Goal: Task Accomplishment & Management: Complete application form

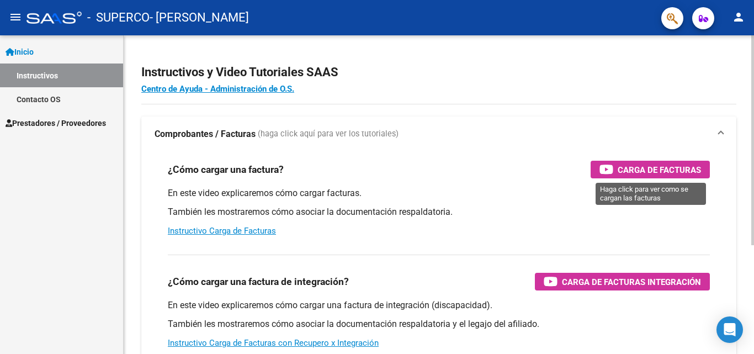
scroll to position [166, 0]
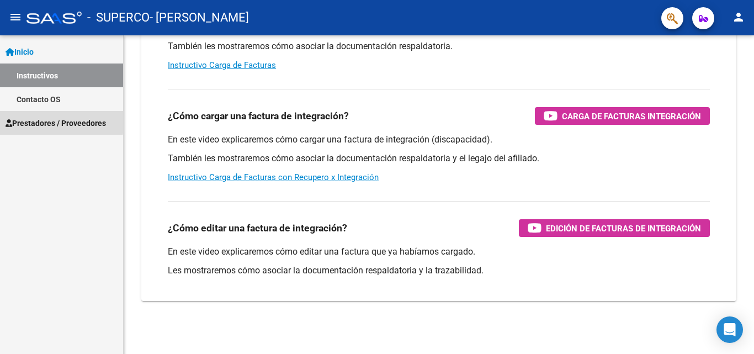
click at [47, 120] on span "Prestadores / Proveedores" at bounding box center [56, 123] width 101 height 12
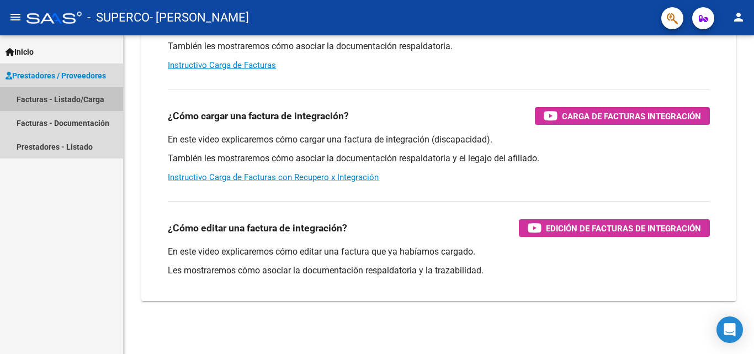
click at [44, 103] on link "Facturas - Listado/Carga" at bounding box center [61, 99] width 123 height 24
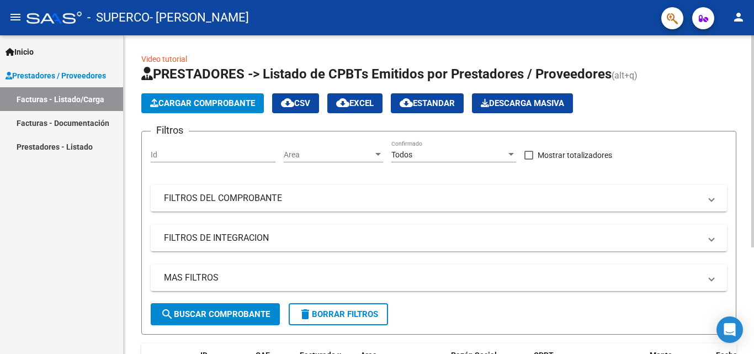
click at [223, 104] on span "Cargar Comprobante" at bounding box center [202, 103] width 105 height 10
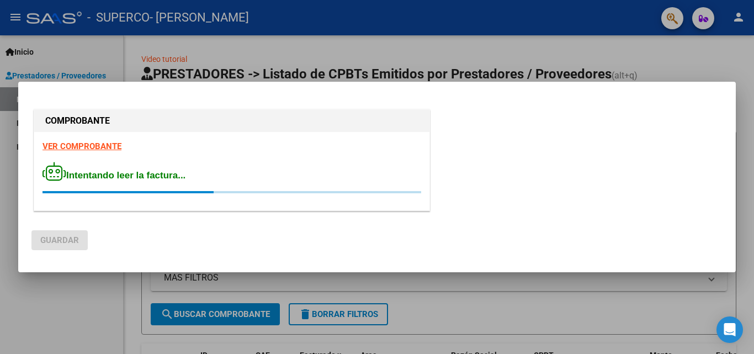
click at [500, 136] on div "COMPROBANTE VER COMPROBANTE Intentando leer la factura..." at bounding box center [376, 162] width 691 height 110
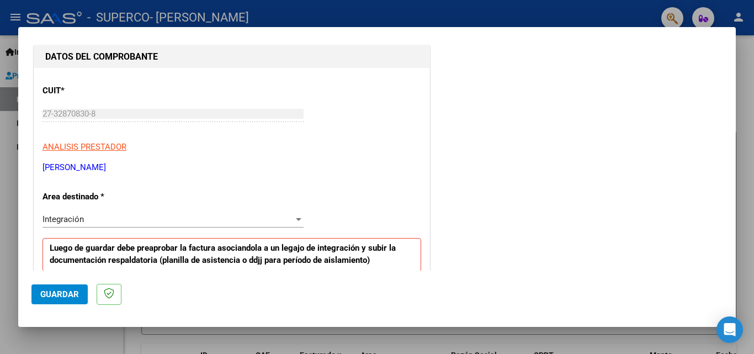
scroll to position [166, 0]
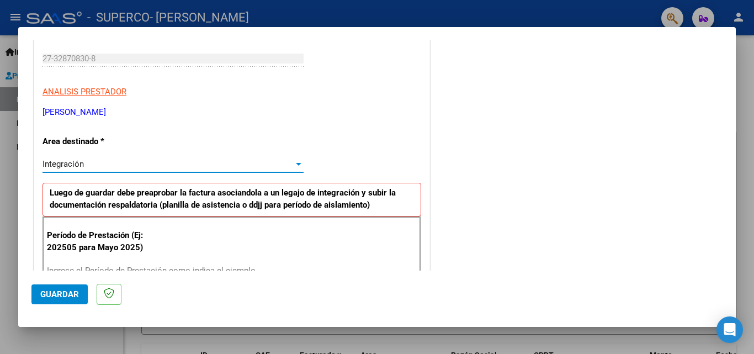
click at [260, 165] on div "Integración" at bounding box center [168, 164] width 251 height 10
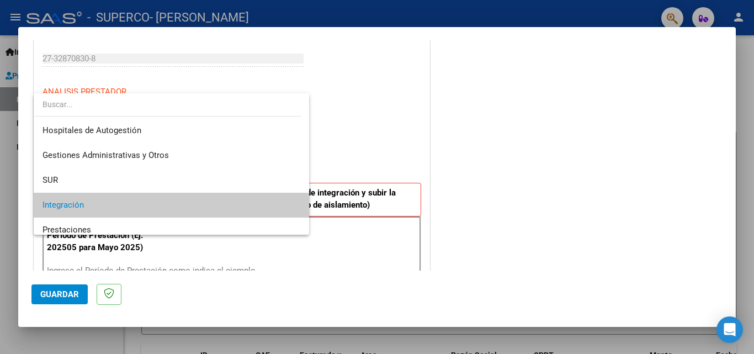
scroll to position [41, 0]
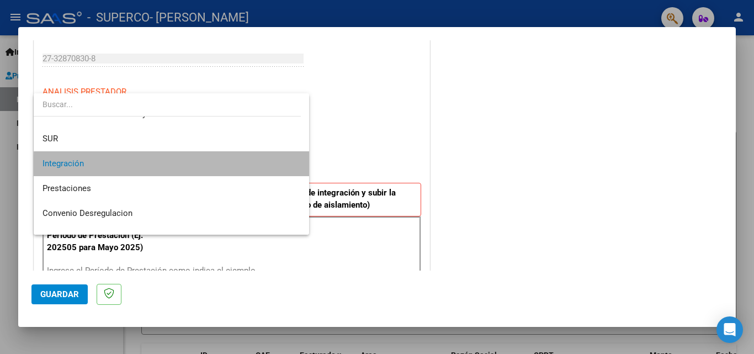
click at [263, 171] on span "Integración" at bounding box center [172, 163] width 258 height 25
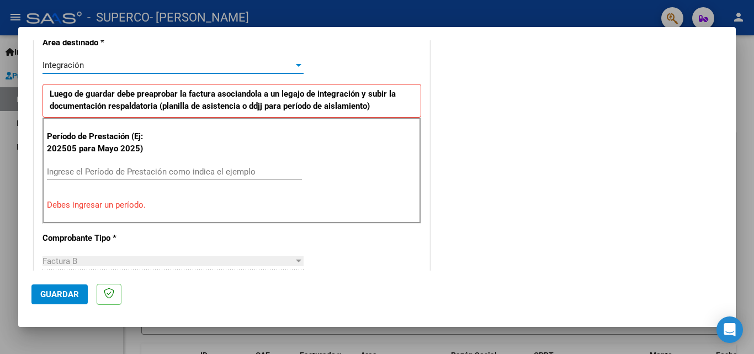
scroll to position [276, 0]
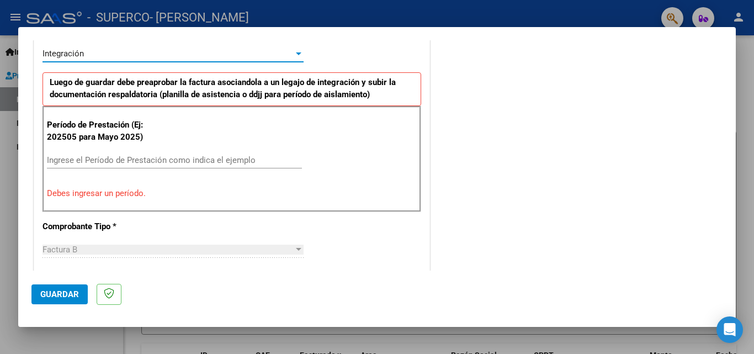
click at [209, 161] on input "Ingrese el Período de Prestación como indica el ejemplo" at bounding box center [174, 160] width 255 height 10
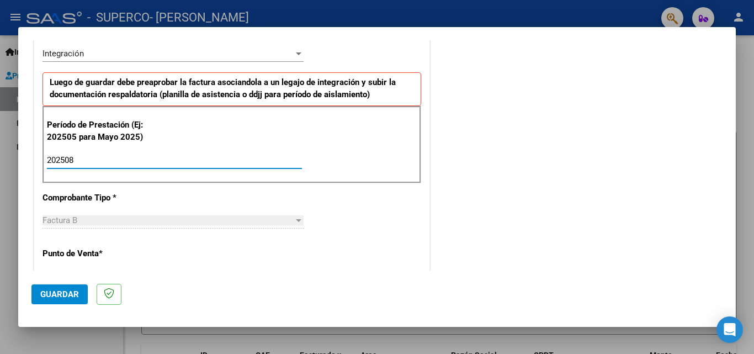
type input "202508"
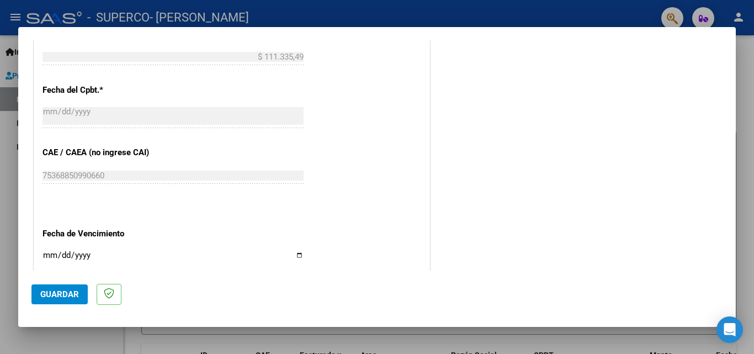
scroll to position [718, 0]
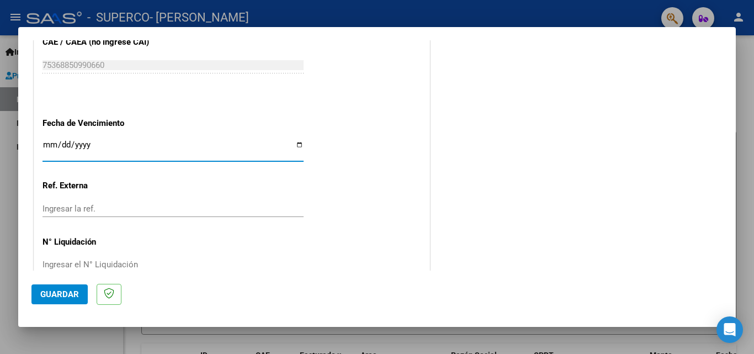
drag, startPoint x: 140, startPoint y: 144, endPoint x: 57, endPoint y: 140, distance: 83.0
click at [57, 140] on input "Ingresar la fecha" at bounding box center [173, 149] width 261 height 18
click at [49, 142] on input "Ingresar la fecha" at bounding box center [173, 149] width 261 height 18
drag, startPoint x: 47, startPoint y: 142, endPoint x: 308, endPoint y: 88, distance: 265.7
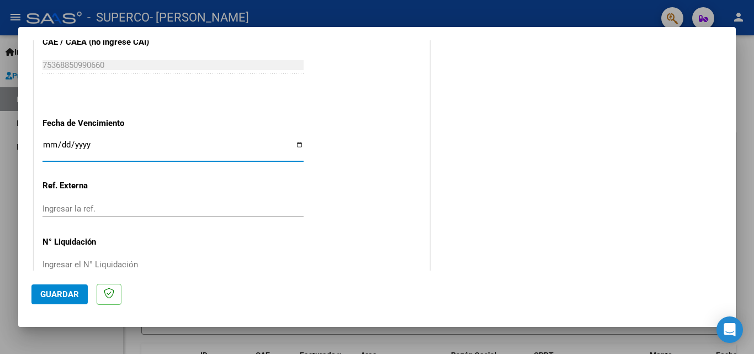
click at [51, 145] on input "Ingresar la fecha" at bounding box center [173, 149] width 261 height 18
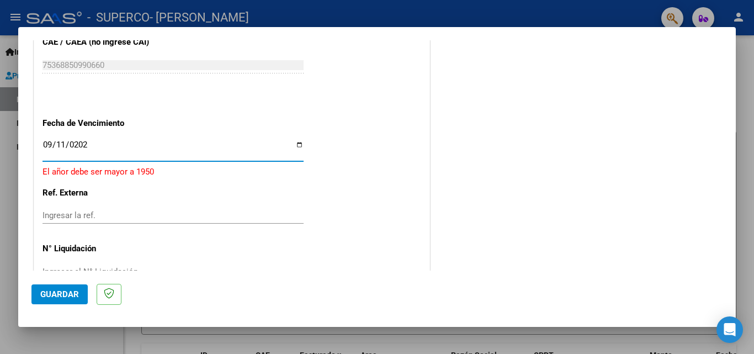
type input "[DATE]"
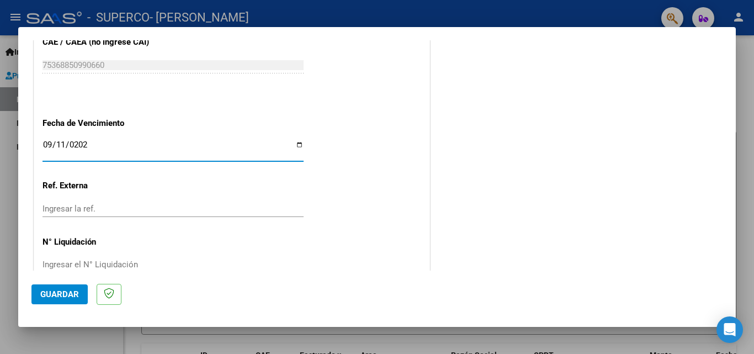
click at [183, 212] on input "Ingresar la ref." at bounding box center [173, 209] width 261 height 10
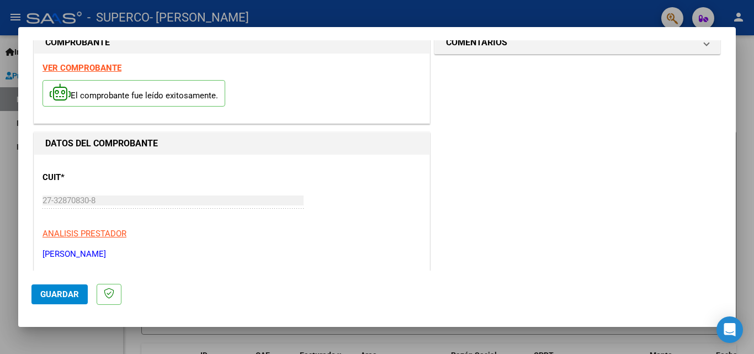
scroll to position [0, 0]
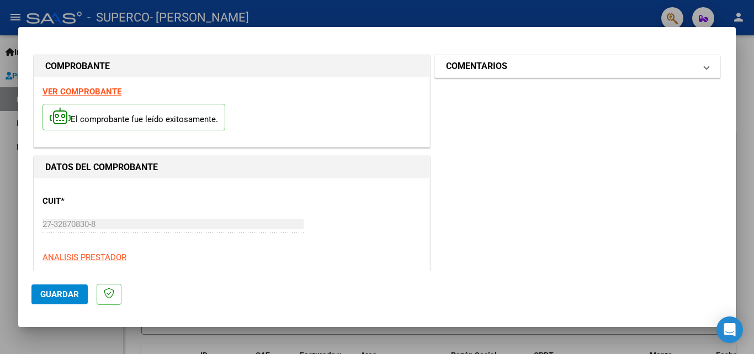
click at [571, 77] on mat-expansion-panel-header "COMENTARIOS" at bounding box center [577, 66] width 285 height 22
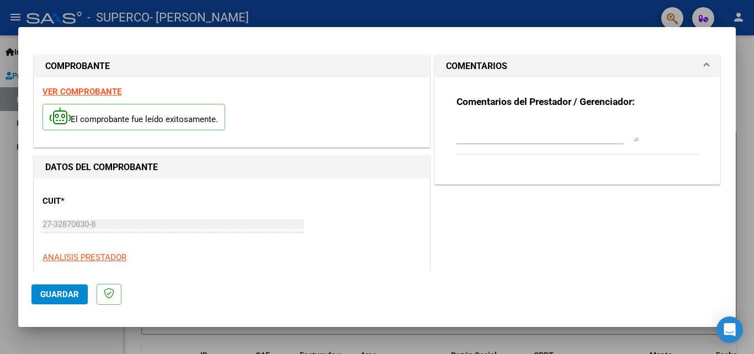
click at [554, 141] on textarea at bounding box center [548, 131] width 182 height 22
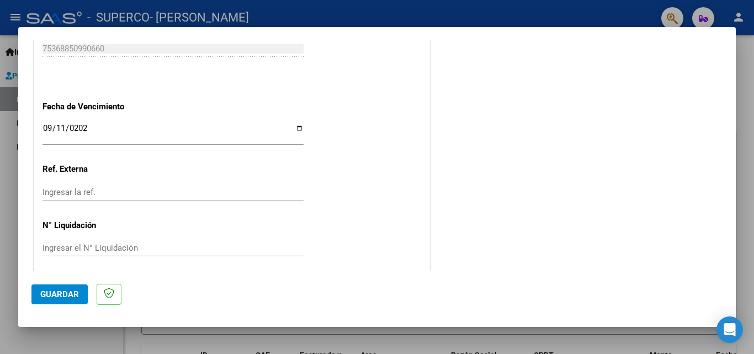
scroll to position [742, 0]
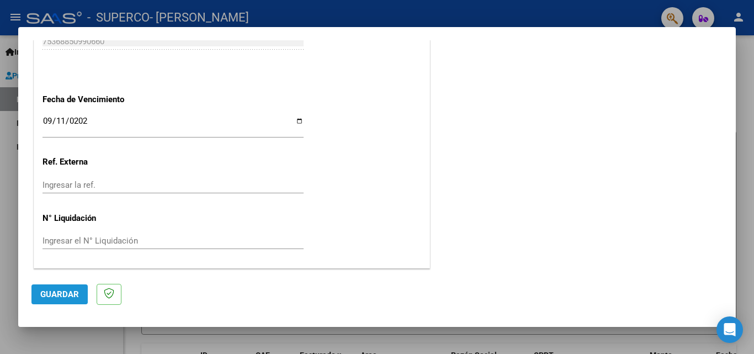
click at [50, 290] on span "Guardar" at bounding box center [59, 294] width 39 height 10
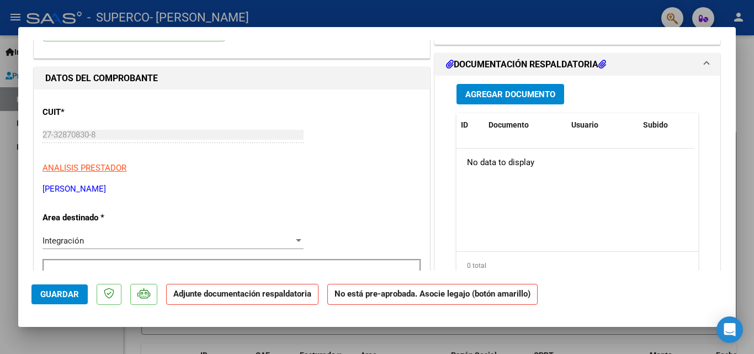
scroll to position [128, 0]
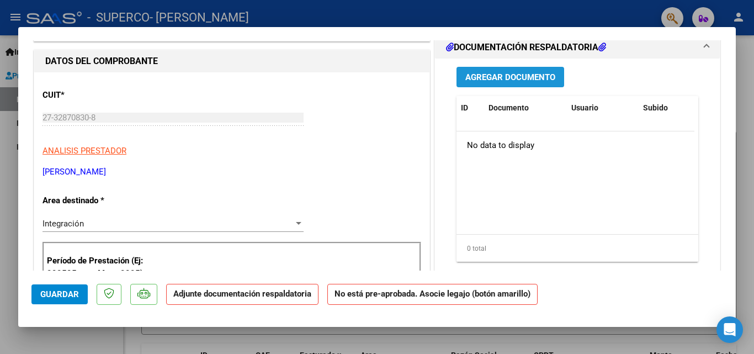
click at [546, 74] on span "Agregar Documento" at bounding box center [511, 77] width 90 height 10
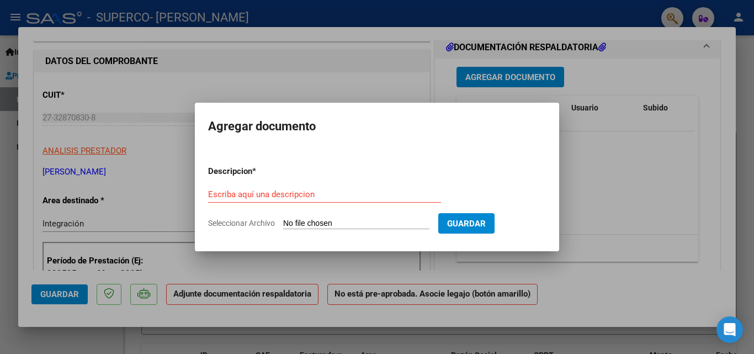
type input "C:\fakepath\[PERSON_NAME] (1).pdf"
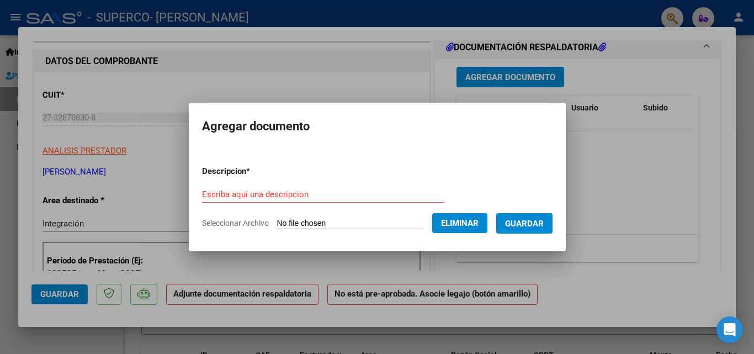
click at [322, 183] on form "Descripcion * Escriba aquí una descripcion Seleccionar Archivo Eliminar Guardar" at bounding box center [377, 197] width 351 height 81
click at [305, 193] on input "Escriba aquí una descripcion" at bounding box center [323, 194] width 242 height 10
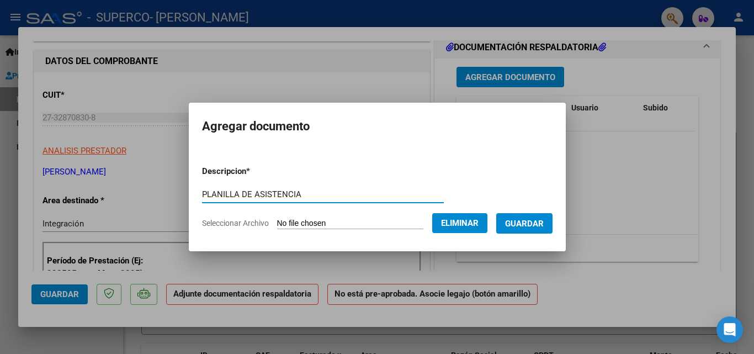
type input "PLANILLA DE ASISTENCIA"
click at [535, 221] on span "Guardar" at bounding box center [524, 224] width 39 height 10
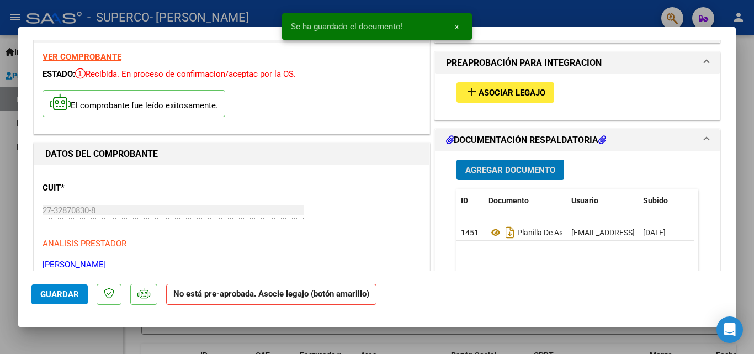
scroll to position [0, 0]
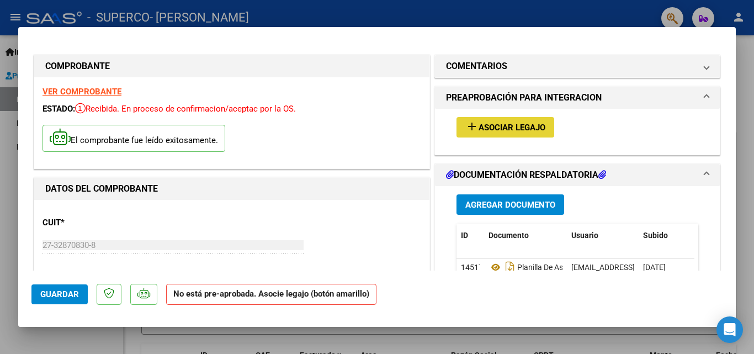
click at [501, 131] on span "Asociar Legajo" at bounding box center [512, 128] width 67 height 10
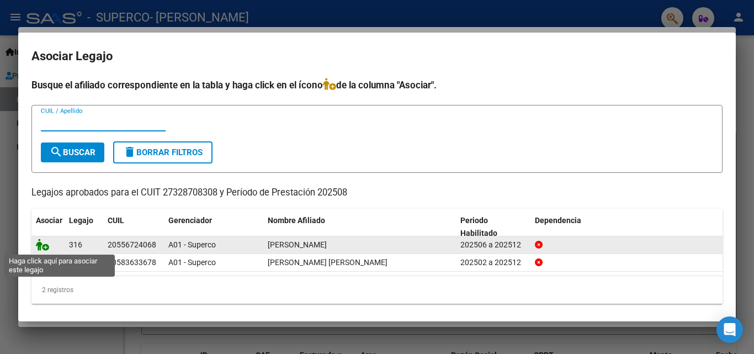
click at [47, 248] on icon at bounding box center [42, 245] width 13 height 12
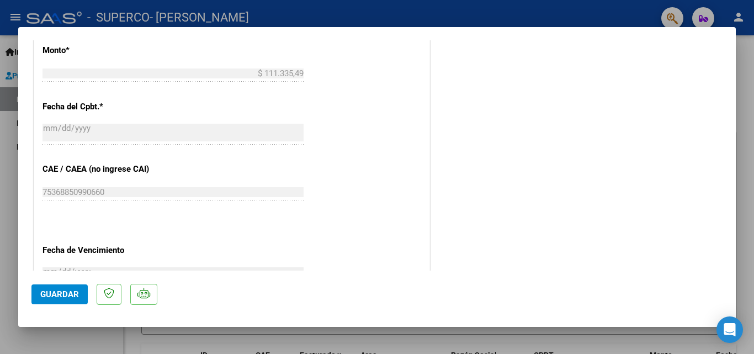
scroll to position [758, 0]
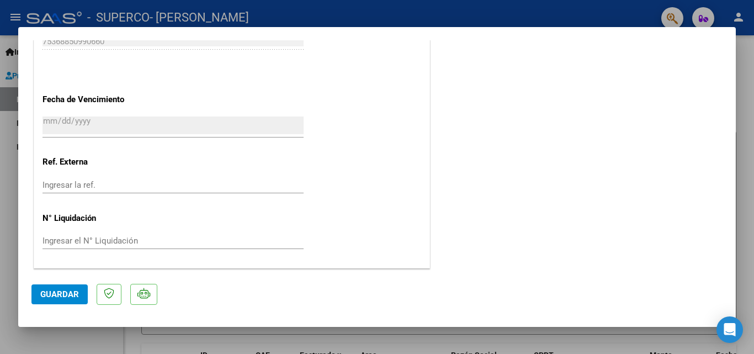
click at [70, 297] on span "Guardar" at bounding box center [59, 294] width 39 height 10
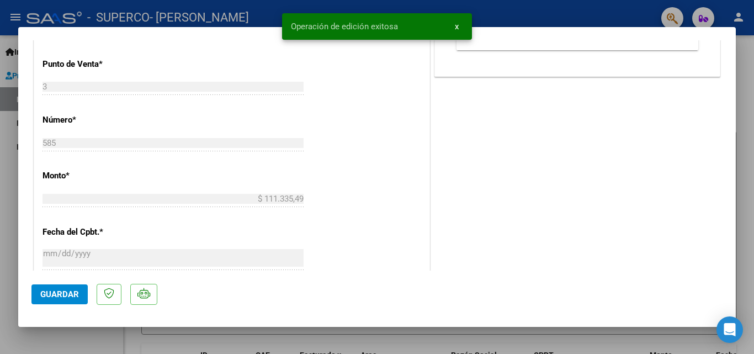
scroll to position [261, 0]
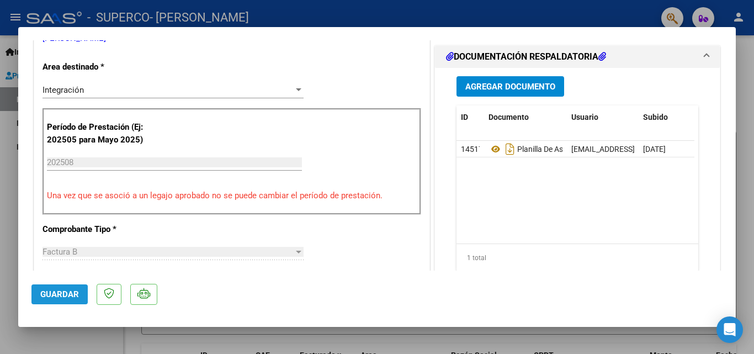
click at [52, 295] on span "Guardar" at bounding box center [59, 294] width 39 height 10
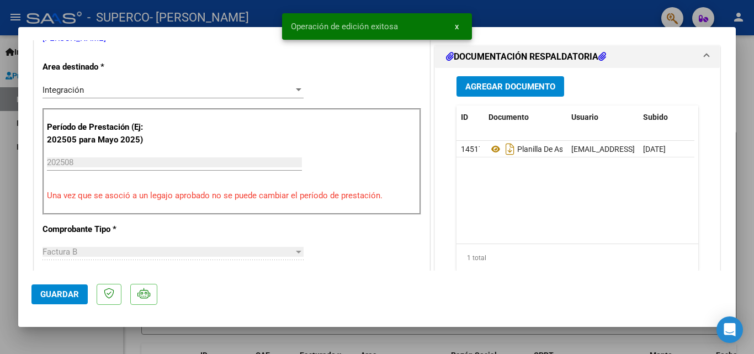
click at [104, 337] on div at bounding box center [377, 177] width 754 height 354
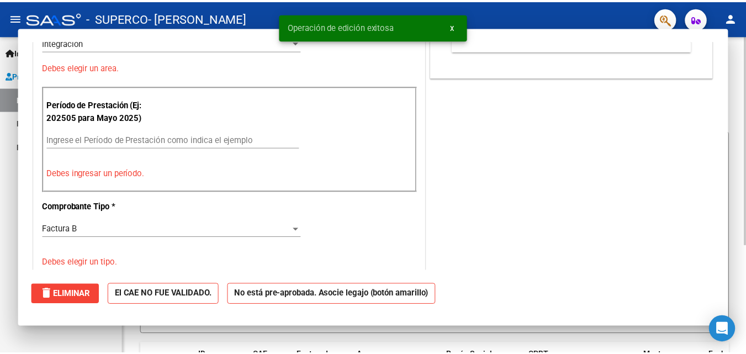
scroll to position [0, 0]
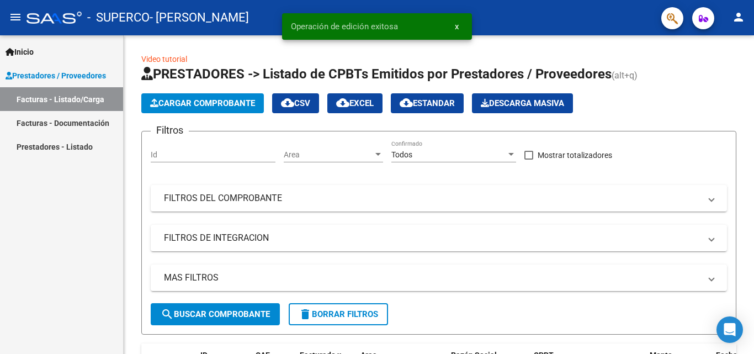
click at [741, 19] on mat-icon "person" at bounding box center [738, 16] width 13 height 13
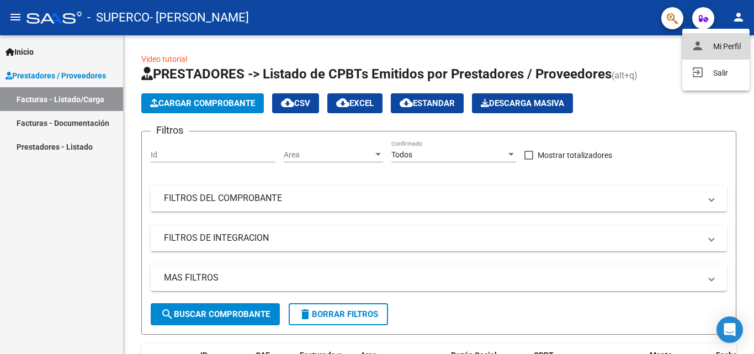
click at [691, 43] on mat-icon "person" at bounding box center [697, 45] width 13 height 13
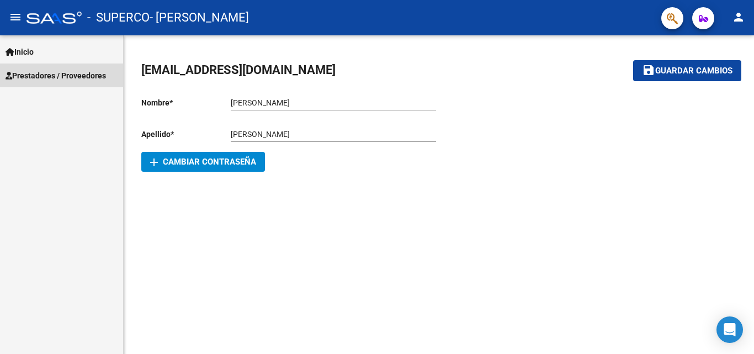
click at [75, 79] on span "Prestadores / Proveedores" at bounding box center [56, 76] width 101 height 12
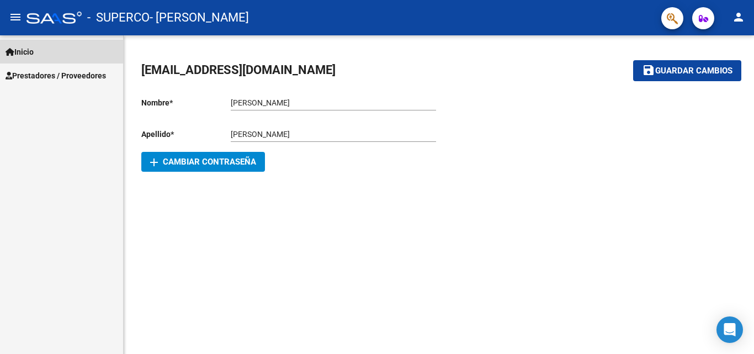
click at [34, 56] on span "Inicio" at bounding box center [20, 52] width 28 height 12
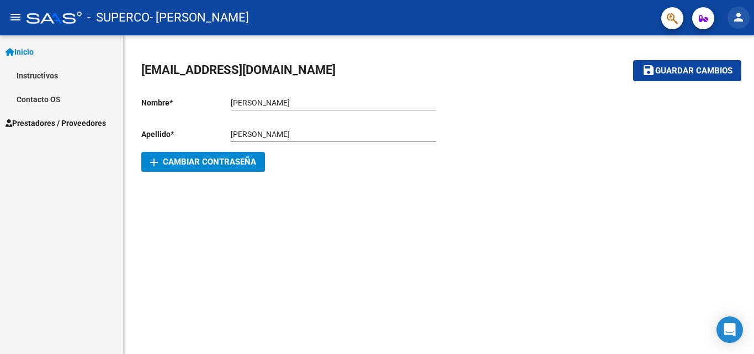
click at [746, 21] on button "person" at bounding box center [739, 18] width 22 height 22
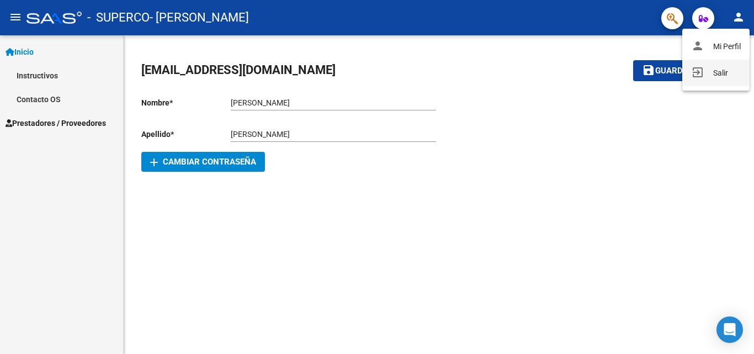
click at [724, 70] on button "exit_to_app Salir" at bounding box center [716, 73] width 67 height 27
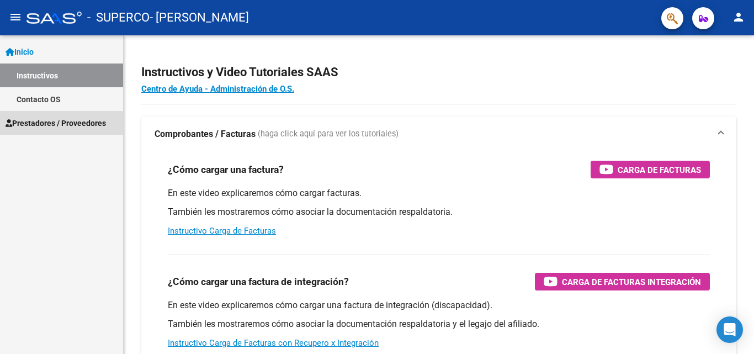
click at [61, 121] on span "Prestadores / Proveedores" at bounding box center [56, 123] width 101 height 12
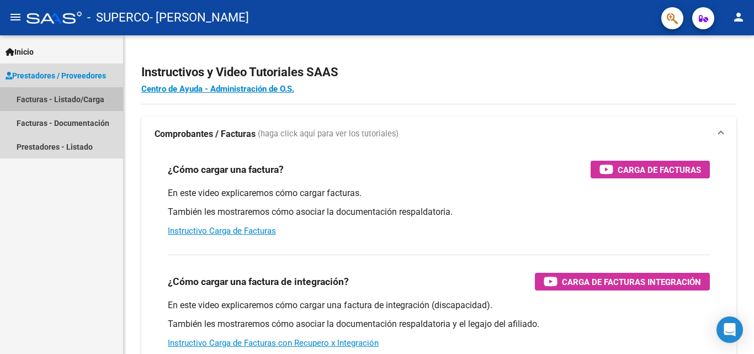
click at [52, 103] on link "Facturas - Listado/Carga" at bounding box center [61, 99] width 123 height 24
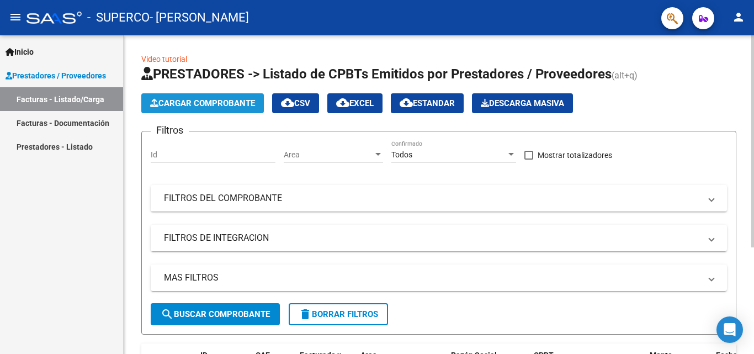
click at [191, 105] on span "Cargar Comprobante" at bounding box center [202, 103] width 105 height 10
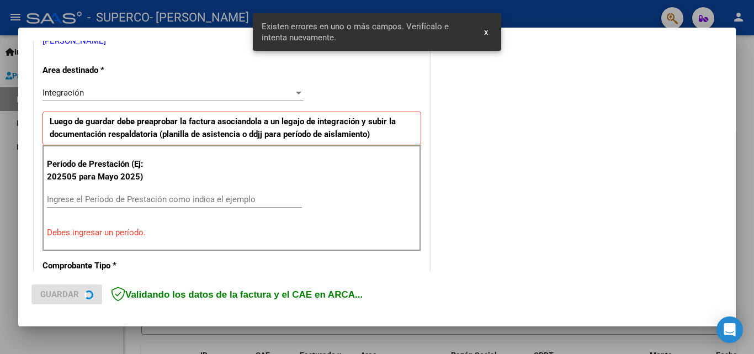
scroll to position [249, 0]
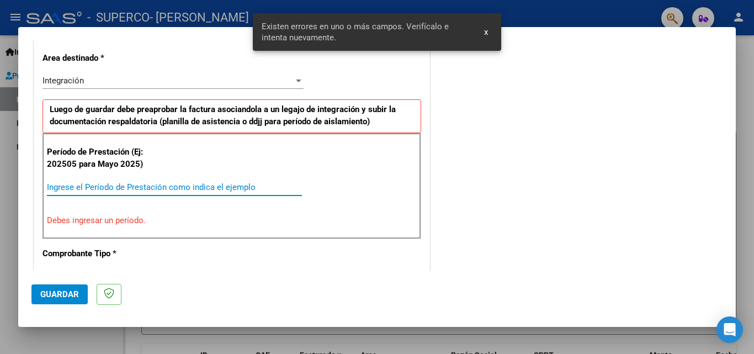
click at [161, 184] on input "Ingrese el Período de Prestación como indica el ejemplo" at bounding box center [174, 187] width 255 height 10
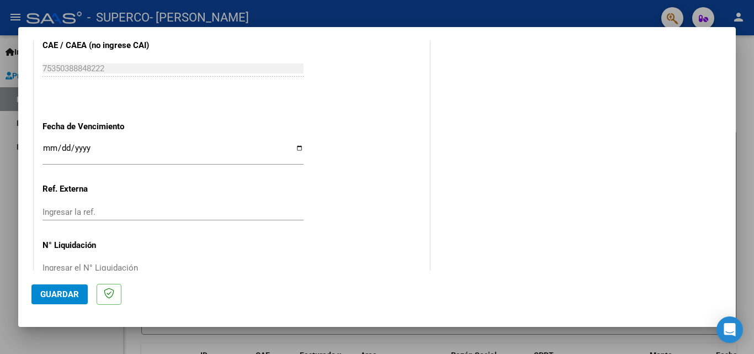
scroll to position [718, 0]
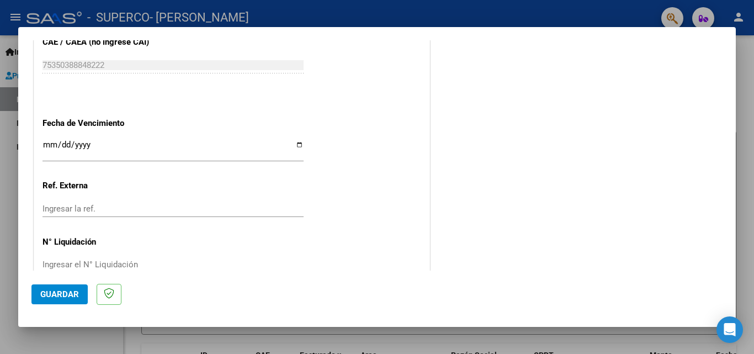
type input "202508"
click at [49, 144] on input "Ingresar la fecha" at bounding box center [173, 149] width 261 height 18
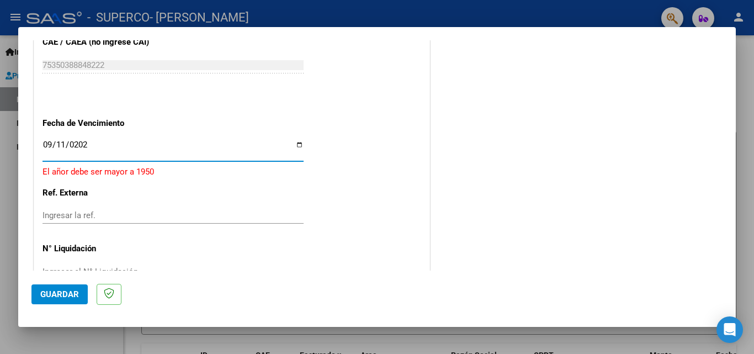
type input "[DATE]"
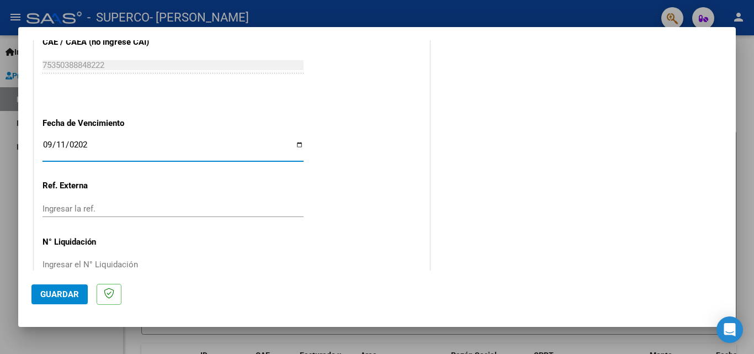
click at [79, 214] on div "Ingresar la ref." at bounding box center [173, 208] width 261 height 17
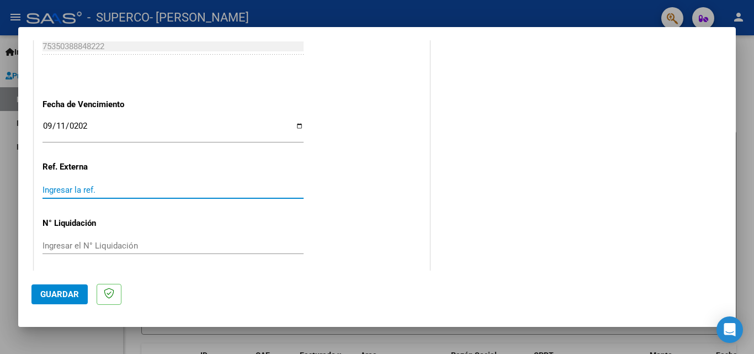
scroll to position [742, 0]
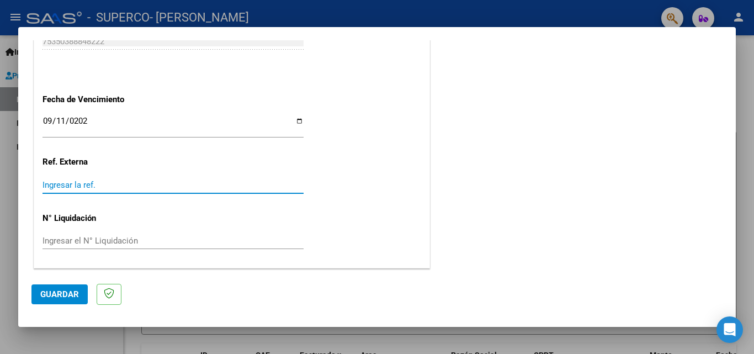
click at [54, 297] on span "Guardar" at bounding box center [59, 294] width 39 height 10
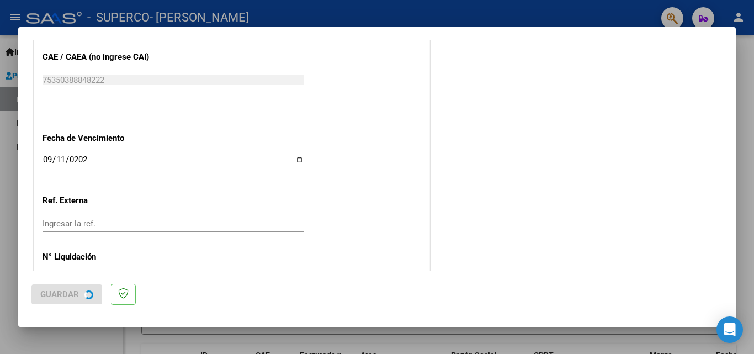
scroll to position [0, 0]
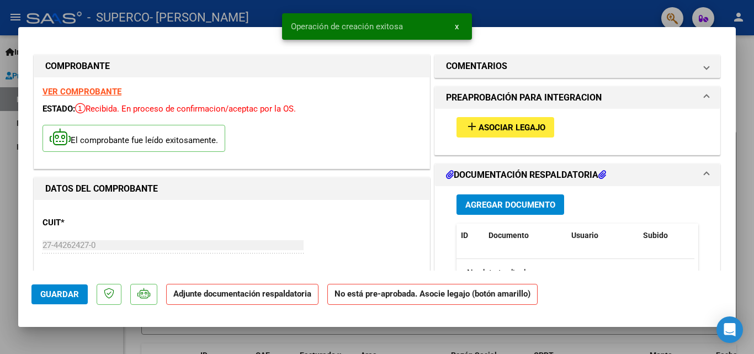
click at [530, 128] on span "Asociar Legajo" at bounding box center [512, 128] width 67 height 10
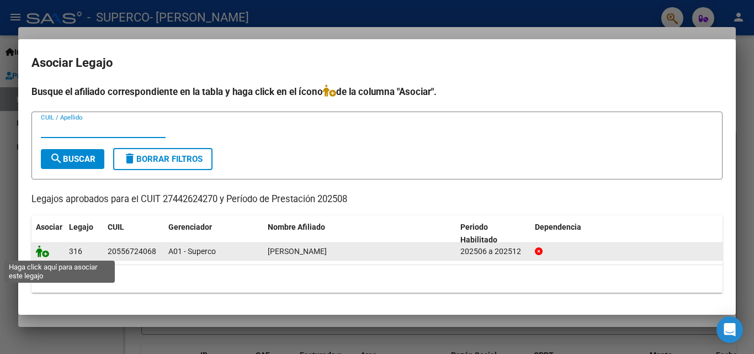
click at [45, 251] on icon at bounding box center [42, 251] width 13 height 12
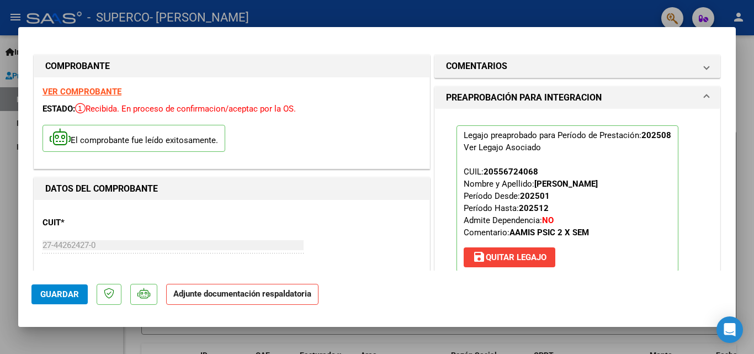
scroll to position [110, 0]
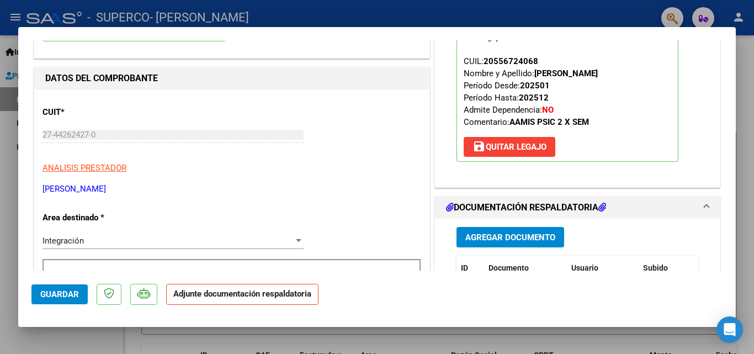
click at [498, 239] on span "Agregar Documento" at bounding box center [511, 238] width 90 height 10
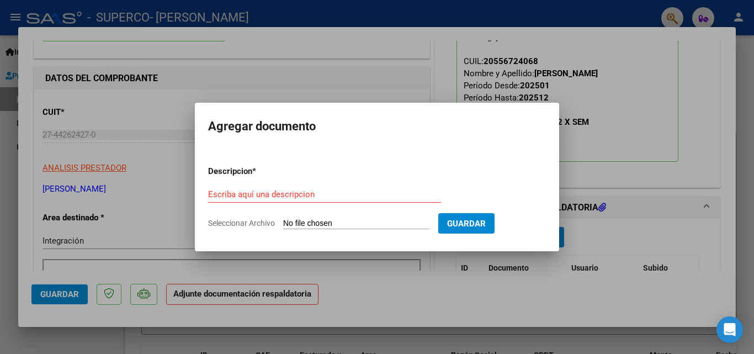
type input "C:\fakepath\valentino lopez (2).pdf"
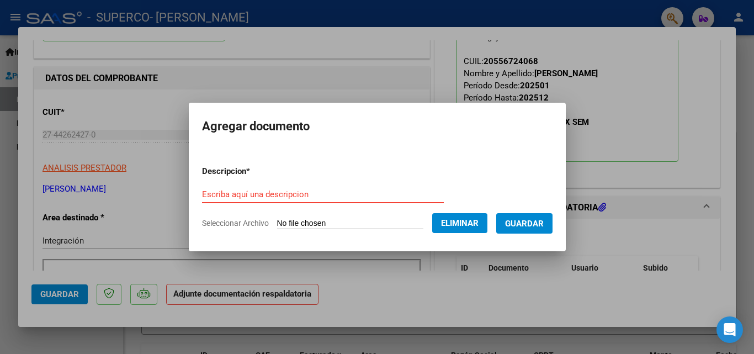
click at [278, 195] on input "Escriba aquí una descripcion" at bounding box center [323, 194] width 242 height 10
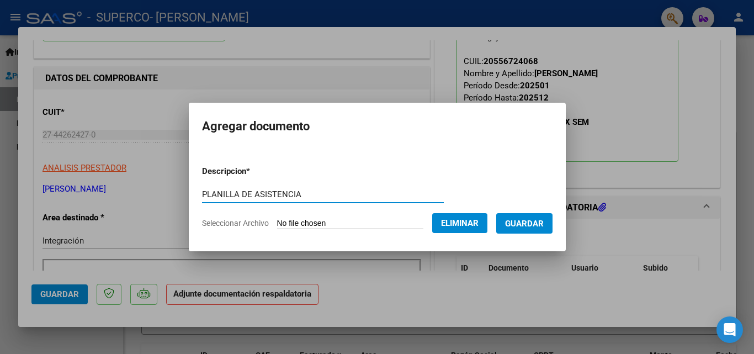
type input "PLANILLA DE ASISTENCIA"
click at [544, 226] on span "Guardar" at bounding box center [524, 224] width 39 height 10
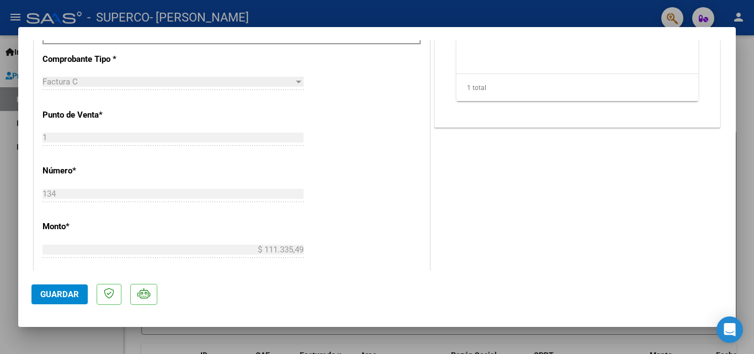
scroll to position [482, 0]
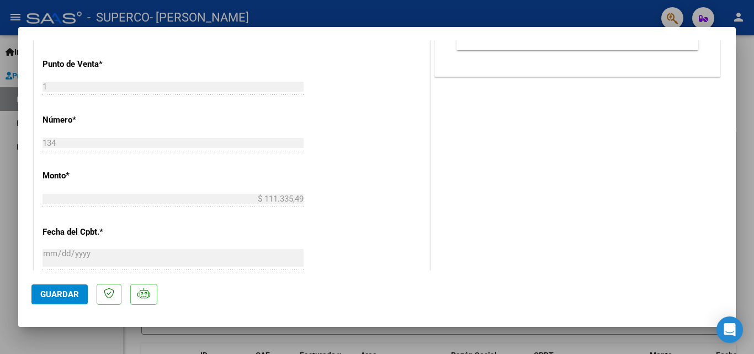
click at [64, 291] on span "Guardar" at bounding box center [59, 294] width 39 height 10
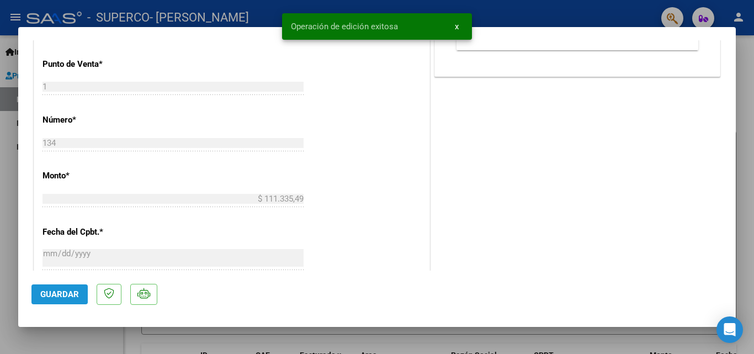
click at [48, 291] on span "Guardar" at bounding box center [59, 294] width 39 height 10
click at [453, 340] on div at bounding box center [377, 177] width 754 height 354
type input "$ 0,00"
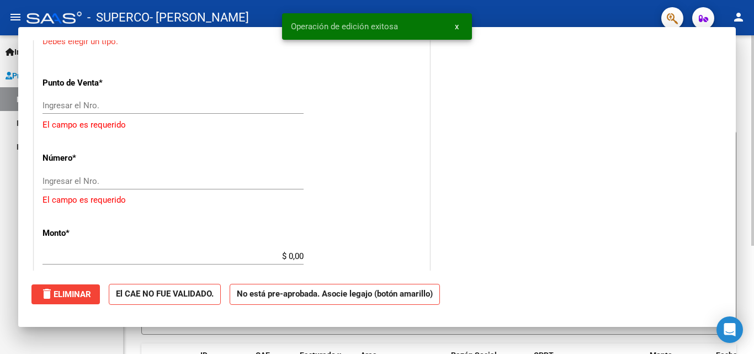
scroll to position [460, 0]
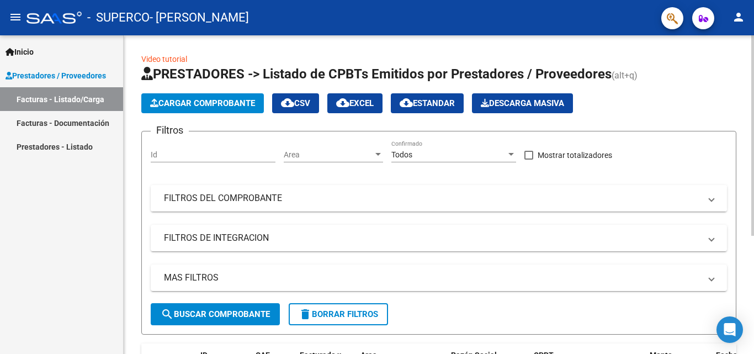
click at [255, 202] on mat-panel-title "FILTROS DEL COMPROBANTE" at bounding box center [432, 198] width 537 height 12
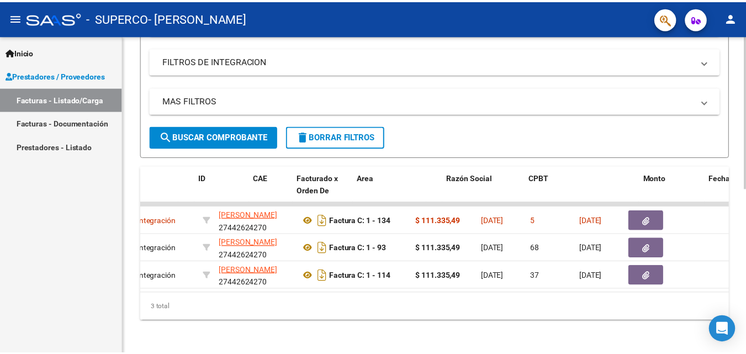
scroll to position [0, 0]
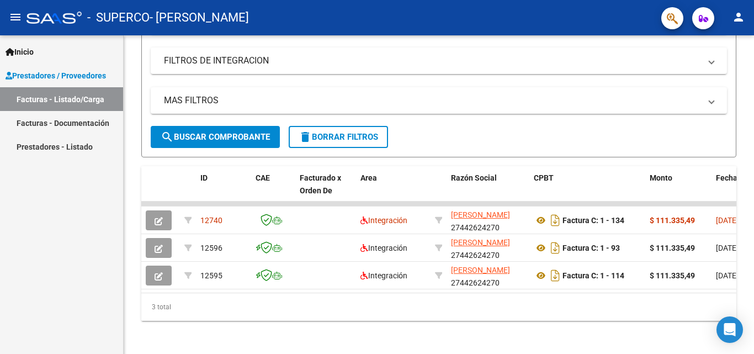
click at [732, 19] on mat-icon "person" at bounding box center [738, 16] width 13 height 13
click at [704, 75] on button "exit_to_app Salir" at bounding box center [716, 73] width 67 height 27
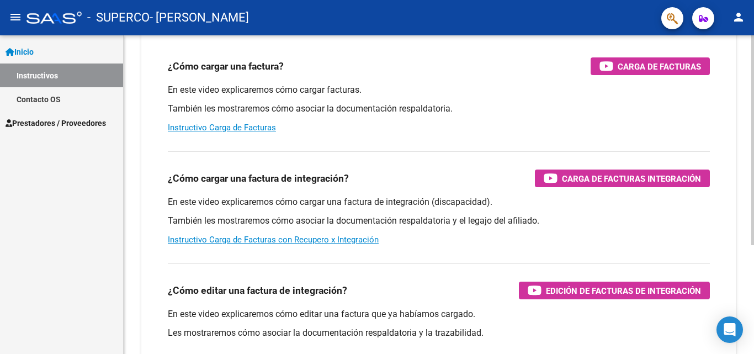
scroll to position [166, 0]
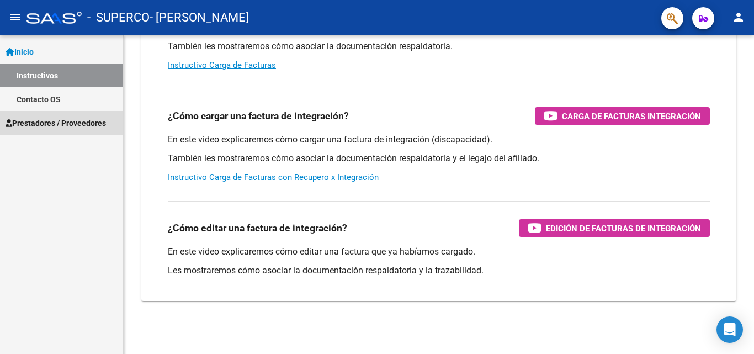
click at [71, 123] on span "Prestadores / Proveedores" at bounding box center [56, 123] width 101 height 12
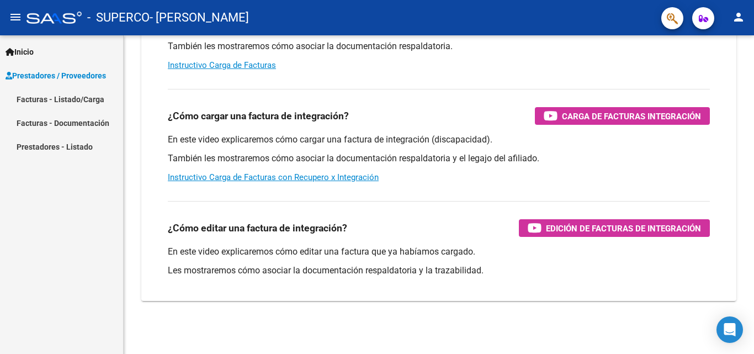
click at [89, 107] on link "Facturas - Listado/Carga" at bounding box center [61, 99] width 123 height 24
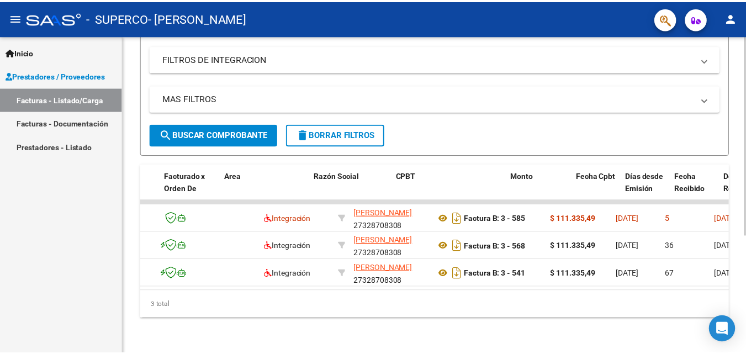
scroll to position [0, 156]
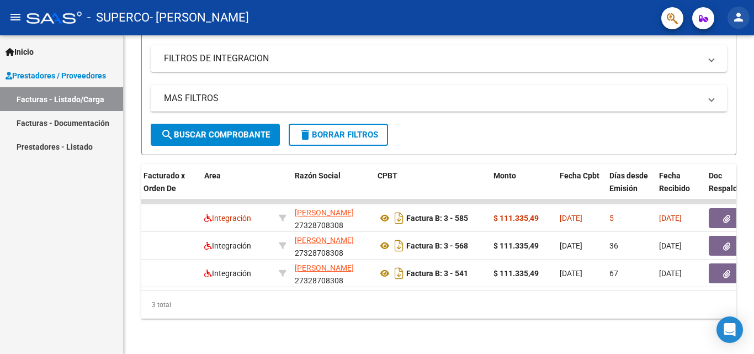
click at [737, 25] on button "person" at bounding box center [739, 18] width 22 height 22
click at [708, 75] on button "exit_to_app Salir" at bounding box center [716, 73] width 67 height 27
